Goal: Information Seeking & Learning: Learn about a topic

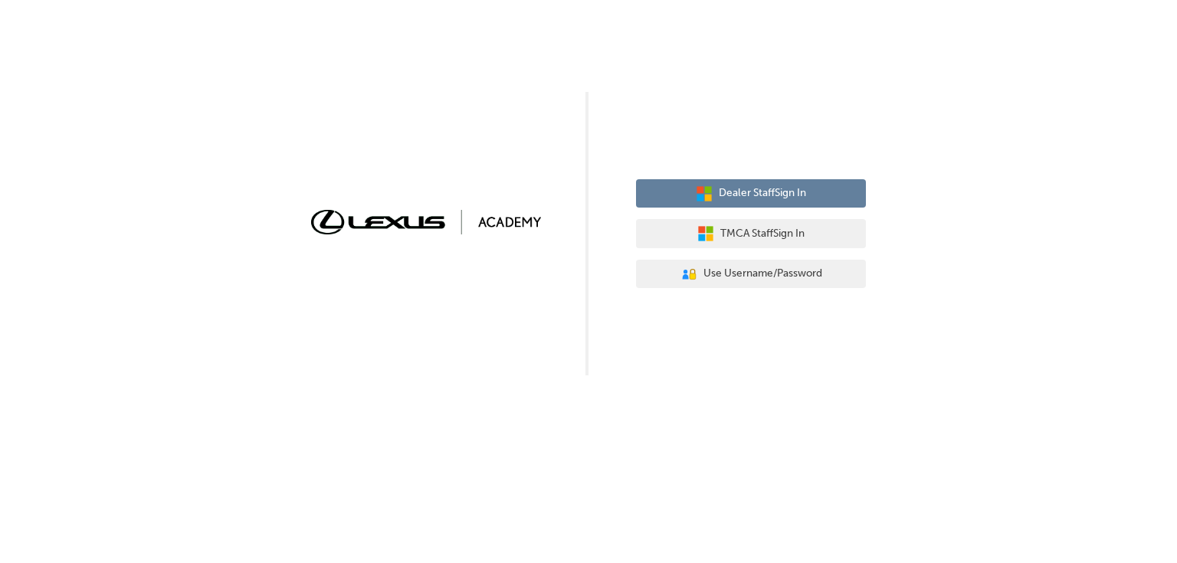
click at [777, 196] on span "Dealer Staff Sign In" at bounding box center [762, 194] width 87 height 18
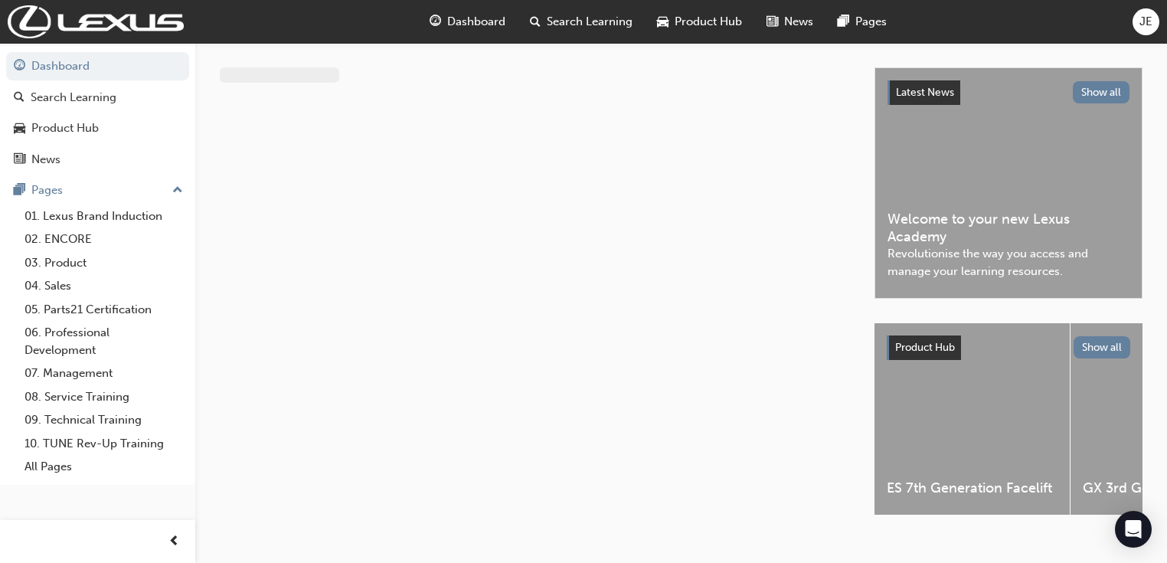
click at [926, 398] on div "ES 7th Generation Facelift" at bounding box center [972, 419] width 195 height 192
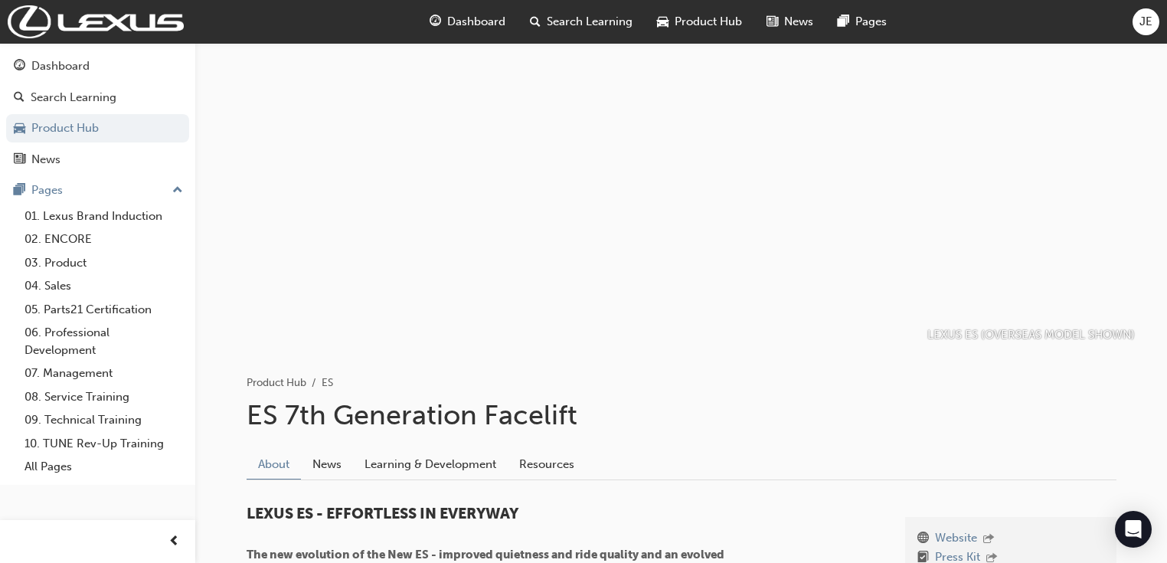
scroll to position [163, 0]
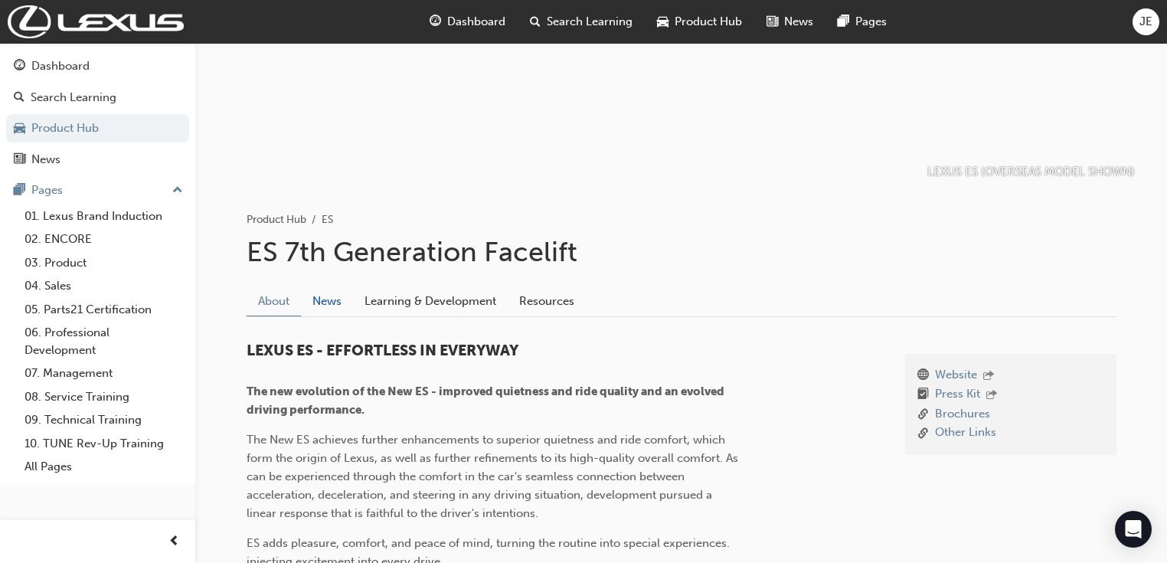
click at [322, 289] on link "News" at bounding box center [327, 300] width 52 height 29
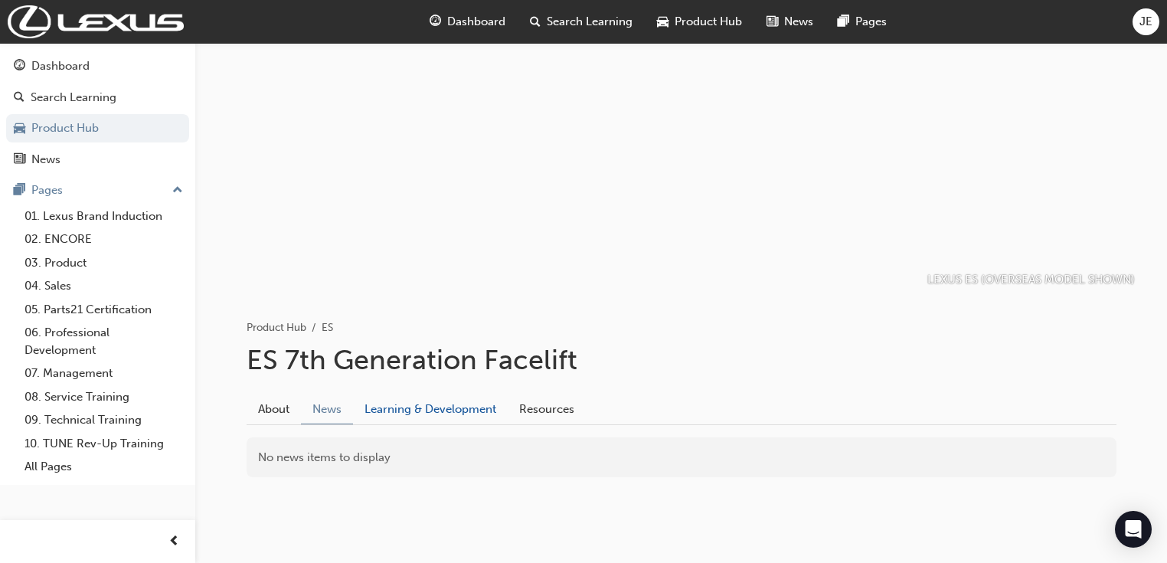
click at [465, 411] on link "Learning & Development" at bounding box center [430, 408] width 155 height 29
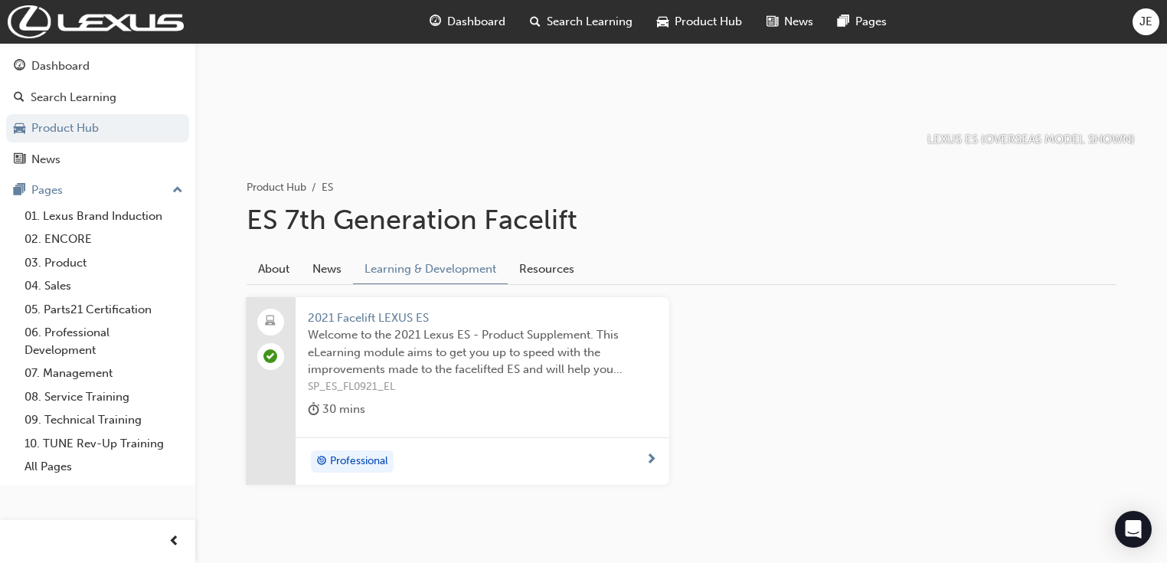
scroll to position [228, 0]
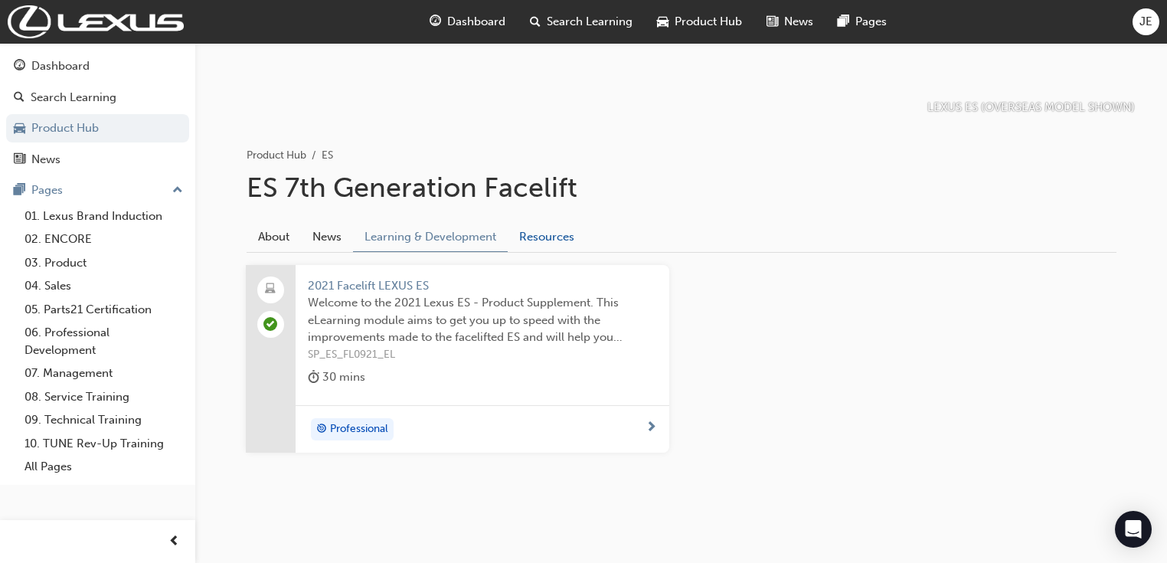
click at [526, 237] on link "Resources" at bounding box center [547, 236] width 78 height 29
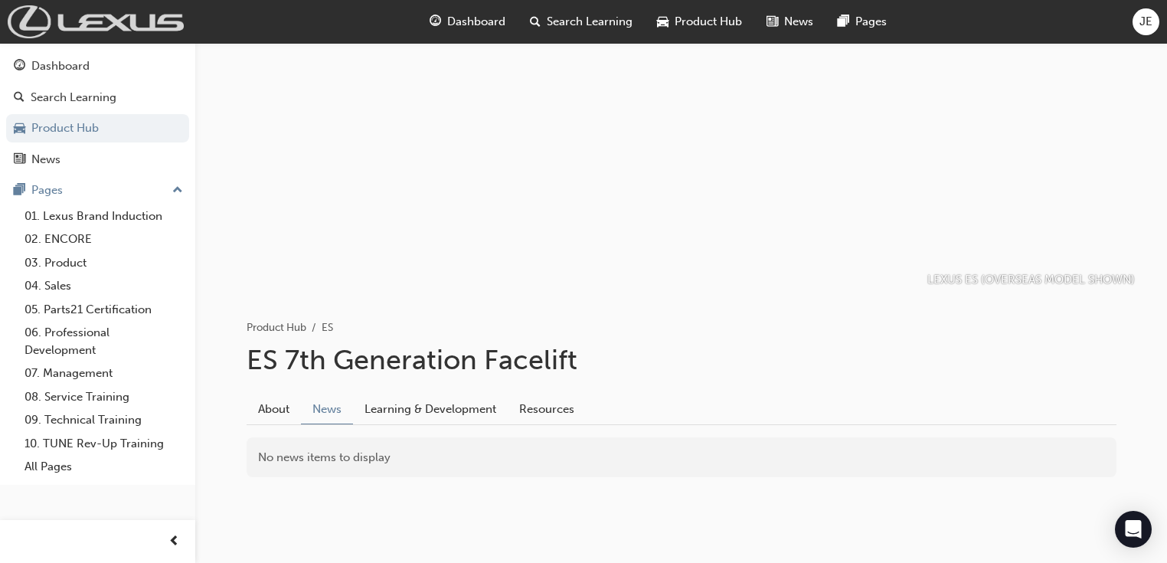
scroll to position [163, 0]
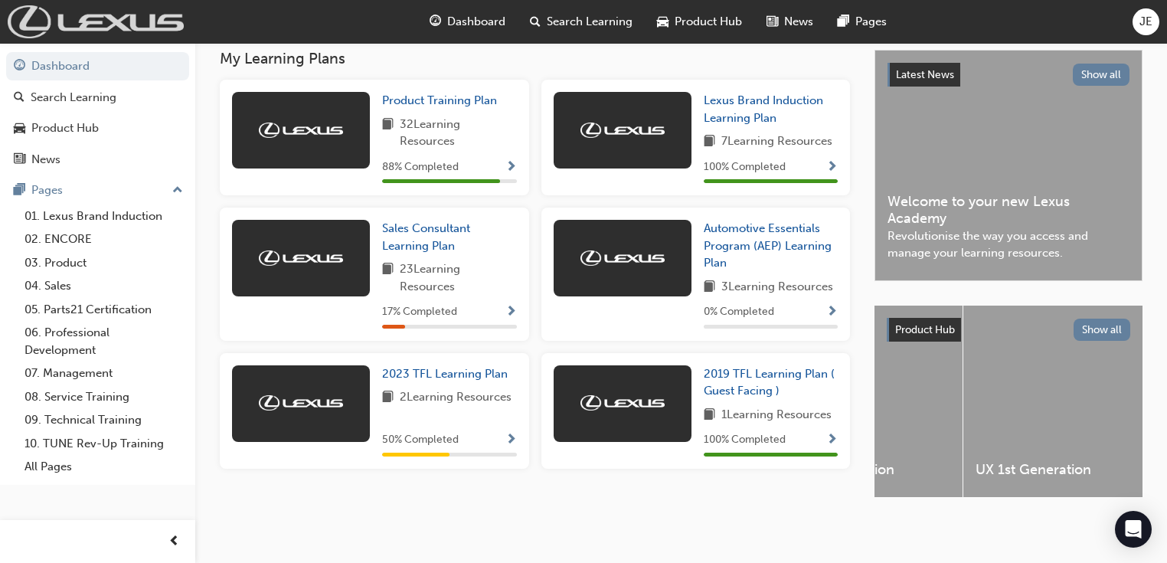
scroll to position [0, 2087]
click at [441, 233] on span "Sales Consultant Learning Plan" at bounding box center [426, 236] width 88 height 31
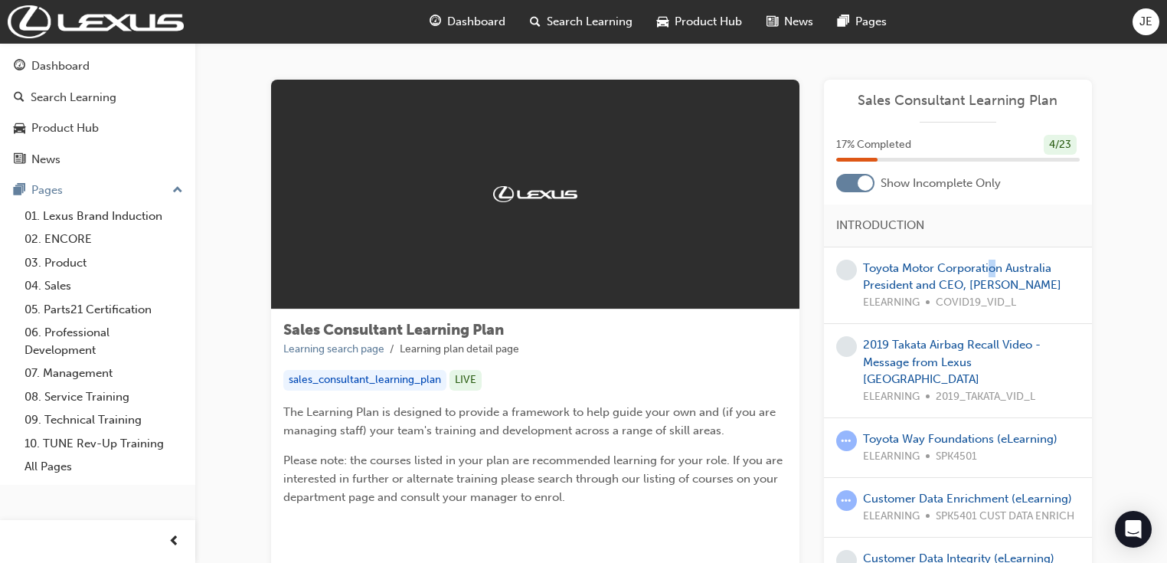
click at [992, 260] on div "Toyota Motor Corporation Australia President and CEO, [PERSON_NAME] ELEARNING C…" at bounding box center [971, 286] width 217 height 52
click at [988, 264] on link "Toyota Motor Corporation Australia President and CEO, [PERSON_NAME]" at bounding box center [962, 276] width 198 height 31
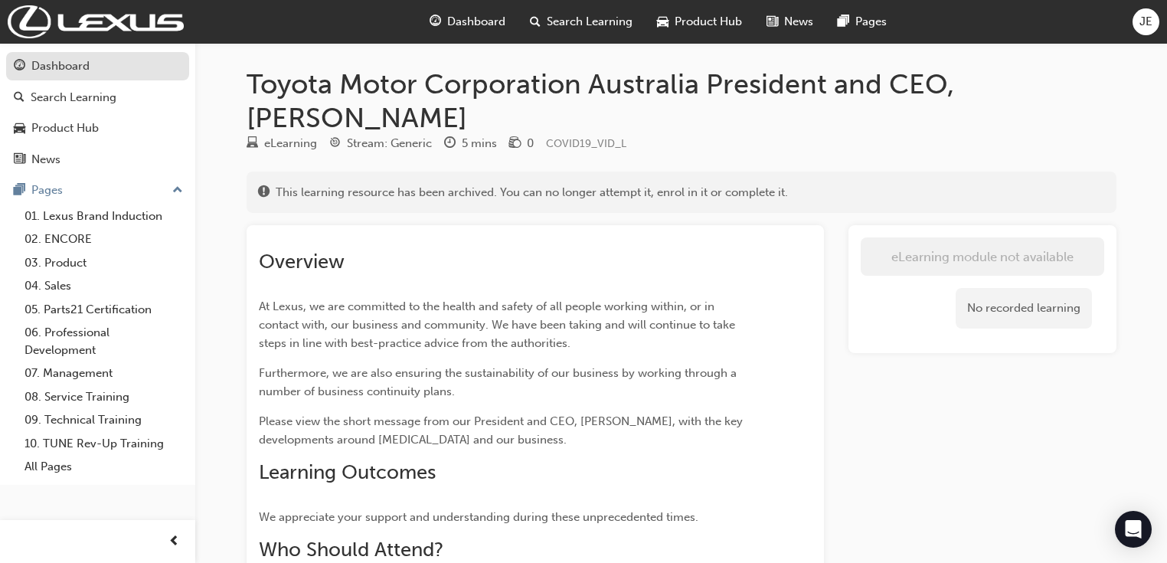
click at [75, 76] on link "Dashboard" at bounding box center [97, 66] width 183 height 28
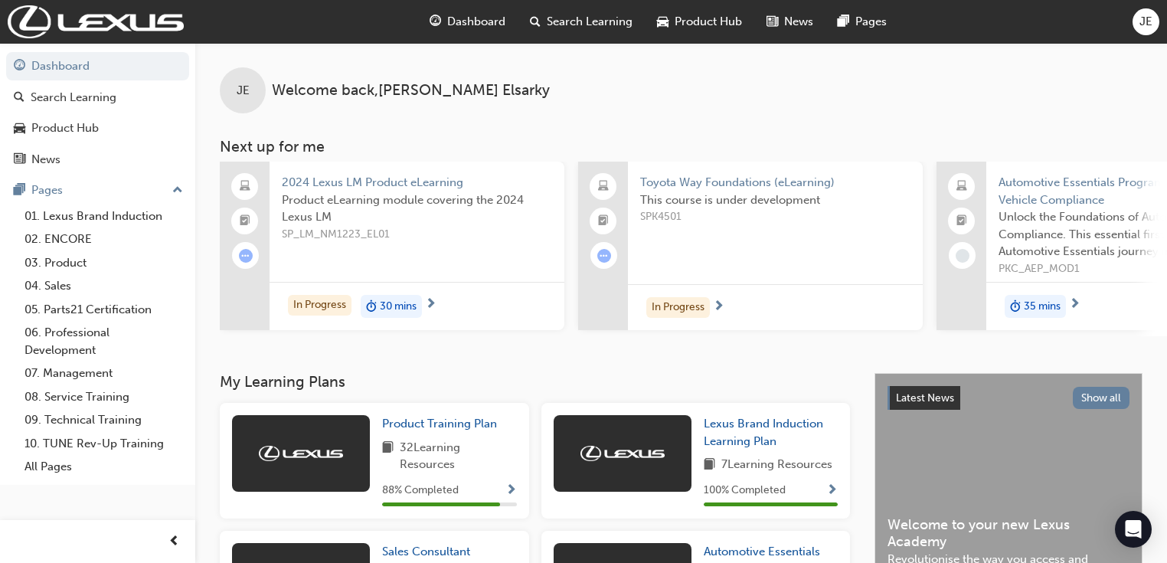
click at [398, 194] on span "Product eLearning module covering the 2024 Lexus LM" at bounding box center [417, 209] width 270 height 34
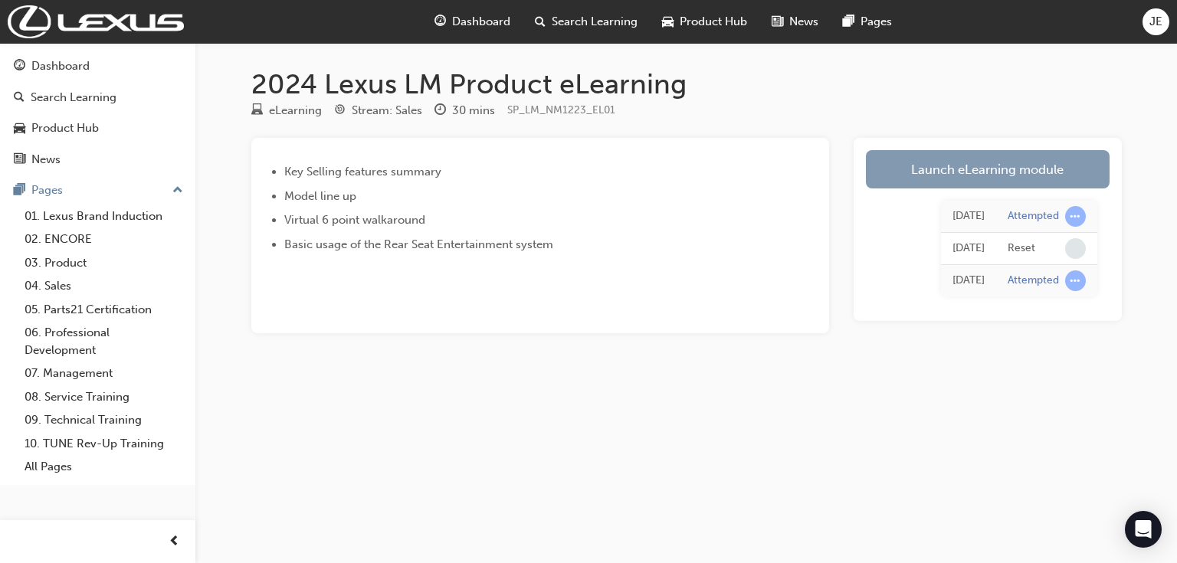
click at [915, 171] on link "Launch eLearning module" at bounding box center [988, 169] width 244 height 38
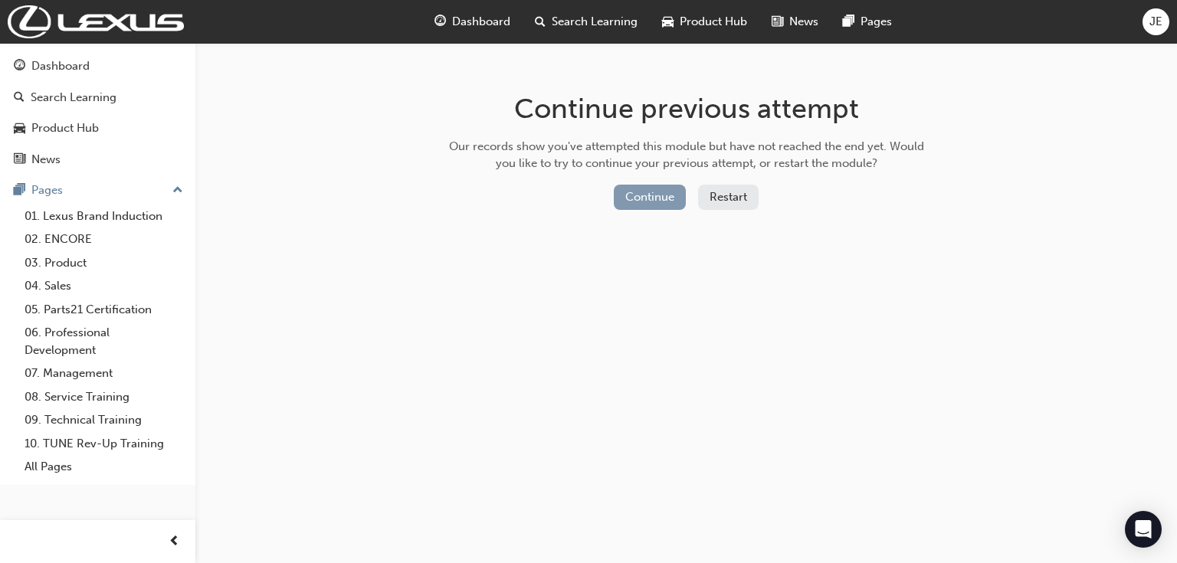
click at [634, 190] on button "Continue" at bounding box center [650, 197] width 72 height 25
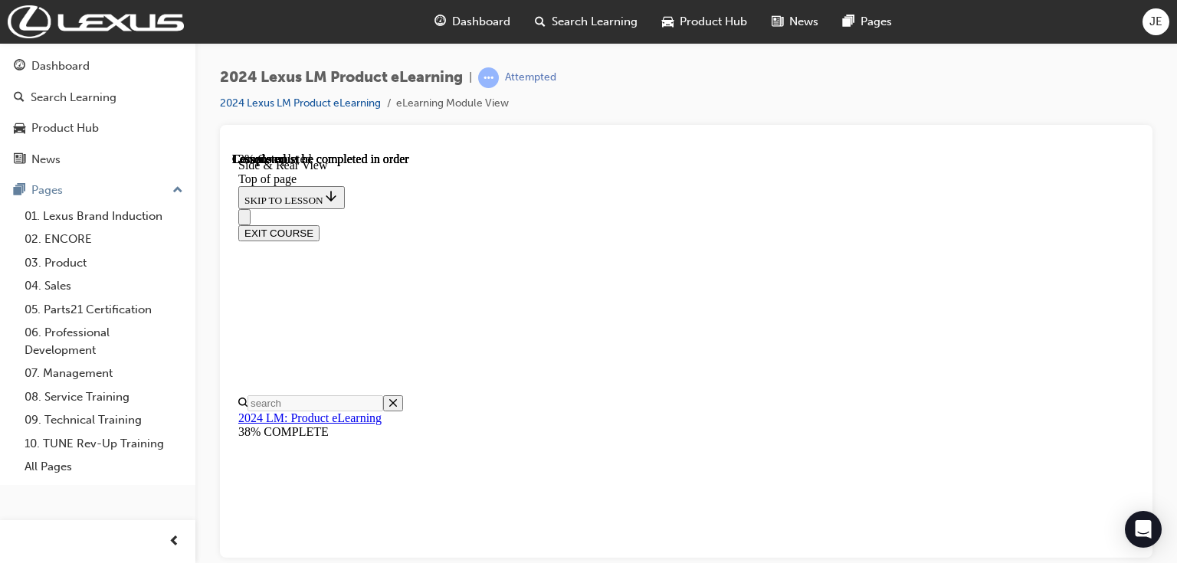
scroll to position [374, 0]
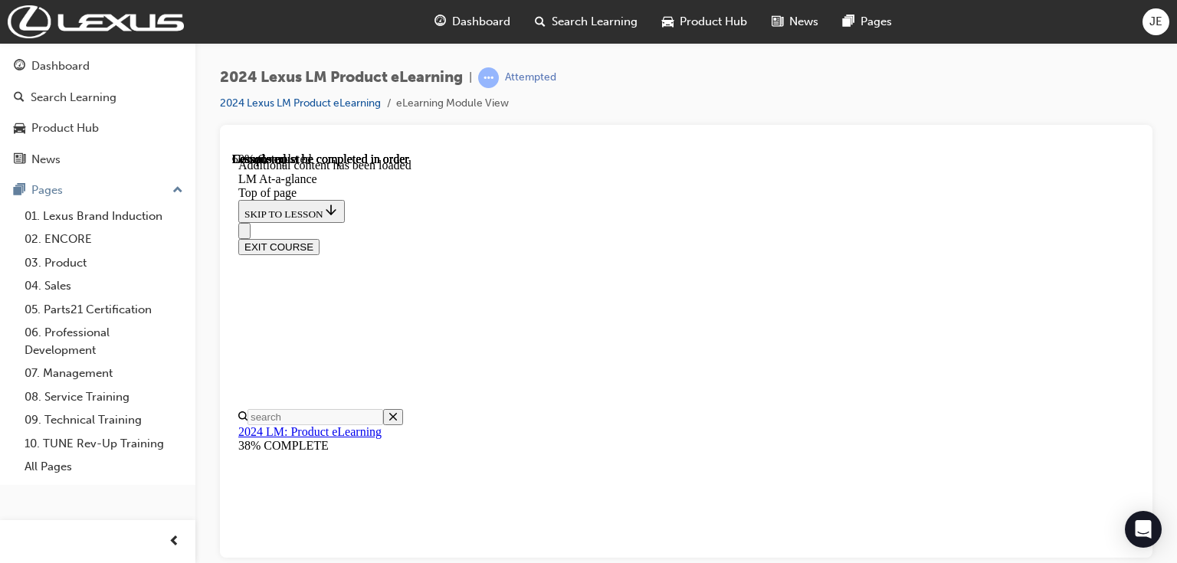
scroll to position [3141, 0]
